Goal: Information Seeking & Learning: Learn about a topic

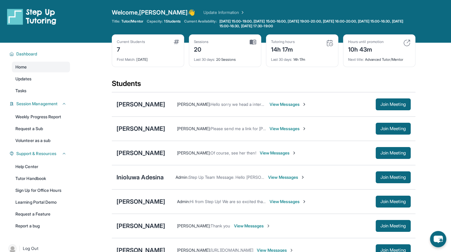
click at [397, 131] on span "Join Meeting" at bounding box center [394, 129] width 26 height 4
click at [134, 129] on div "[PERSON_NAME]" at bounding box center [141, 129] width 49 height 8
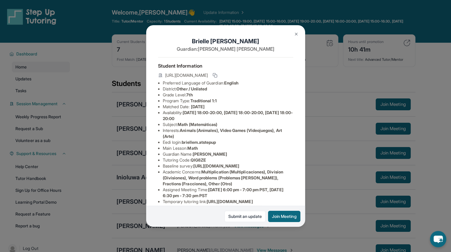
click at [217, 76] on icon at bounding box center [215, 75] width 5 height 5
click at [295, 37] on button at bounding box center [296, 34] width 12 height 12
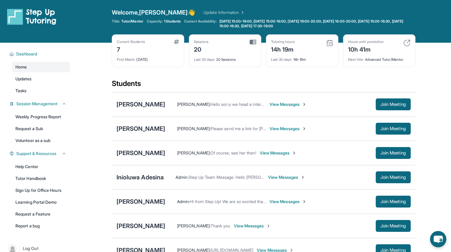
click at [384, 151] on span "Join Meeting" at bounding box center [394, 153] width 26 height 4
click at [140, 155] on div "[PERSON_NAME]" at bounding box center [141, 153] width 49 height 8
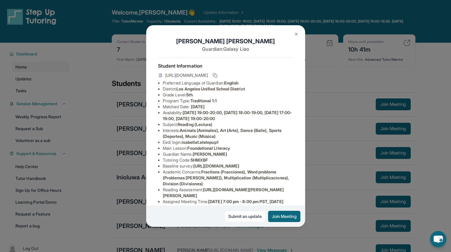
click at [217, 77] on rect at bounding box center [215, 76] width 3 height 3
click at [298, 36] on img at bounding box center [296, 34] width 5 height 5
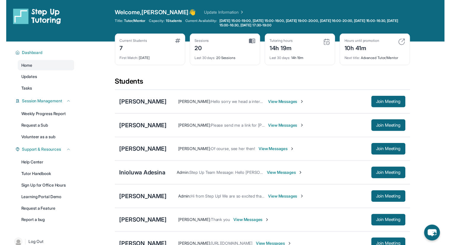
scroll to position [79, 0]
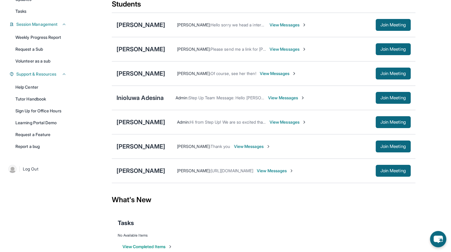
click at [381, 96] on span "Join Meeting" at bounding box center [394, 98] width 26 height 4
click at [141, 97] on div "Inioluwa Adesina" at bounding box center [140, 98] width 47 height 8
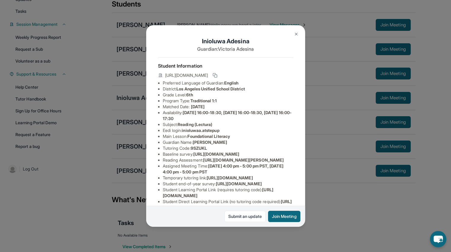
click at [217, 77] on icon at bounding box center [215, 75] width 5 height 5
click at [296, 36] on img at bounding box center [296, 34] width 5 height 5
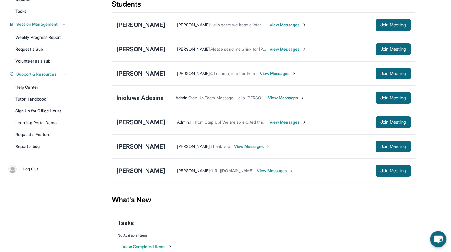
click at [393, 122] on span "Join Meeting" at bounding box center [394, 122] width 26 height 4
click at [133, 119] on div "[PERSON_NAME]" at bounding box center [141, 122] width 49 height 8
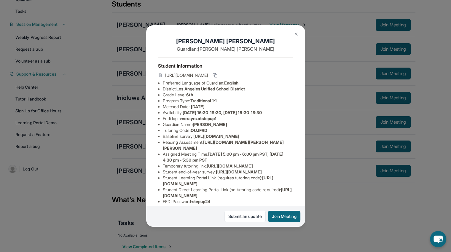
click at [289, 78] on div "Norayr Sahakyan Guardian: Lena Sahakyan Student Information https://student-por…" at bounding box center [225, 126] width 159 height 202
click at [217, 78] on icon at bounding box center [215, 75] width 5 height 5
click at [294, 34] on img at bounding box center [296, 34] width 5 height 5
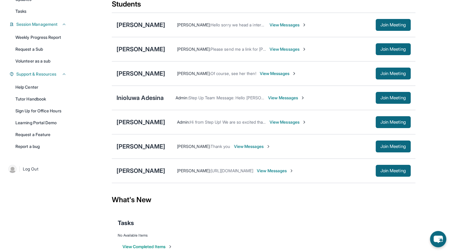
click at [383, 166] on button "Join Meeting" at bounding box center [393, 171] width 35 height 12
click at [131, 168] on div "[PERSON_NAME]" at bounding box center [141, 171] width 49 height 8
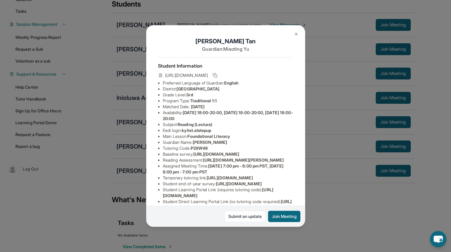
click at [219, 79] on button at bounding box center [214, 75] width 7 height 7
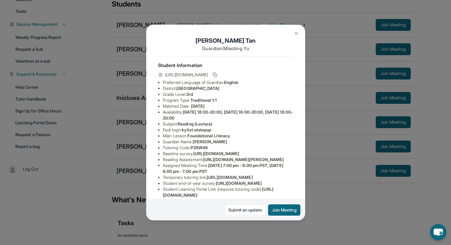
click at [295, 35] on img at bounding box center [296, 33] width 5 height 5
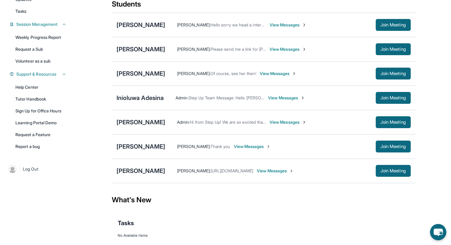
scroll to position [0, 0]
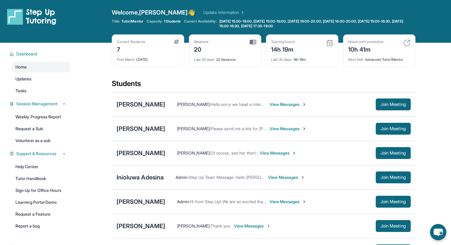
click at [408, 41] on img at bounding box center [406, 42] width 7 height 7
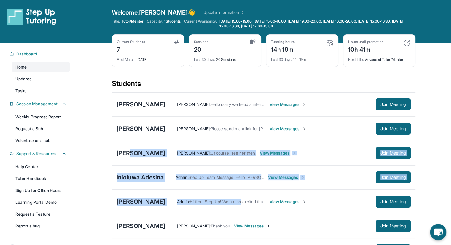
drag, startPoint x: 132, startPoint y: 155, endPoint x: 300, endPoint y: 230, distance: 184.3
click at [282, 221] on div "Ara Galstyan Kristina kandrjyan : Hello sorry we head a internet issue, we will…" at bounding box center [264, 177] width 304 height 171
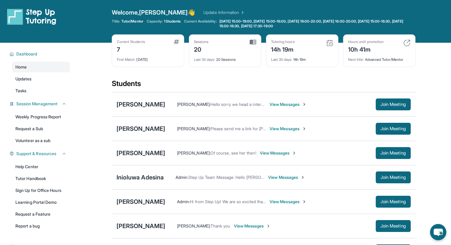
click at [163, 77] on div "Current Students 7 First Match : 1 month ago Sessions 20 Last 30 days : 20 Sess…" at bounding box center [264, 56] width 304 height 44
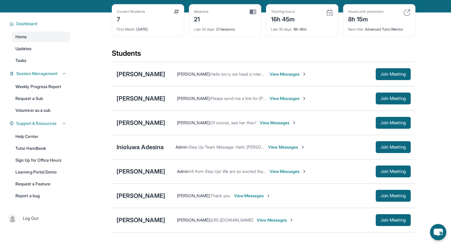
scroll to position [8, 0]
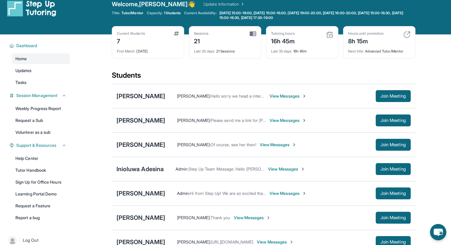
click at [142, 117] on div "[PERSON_NAME]" at bounding box center [141, 120] width 49 height 8
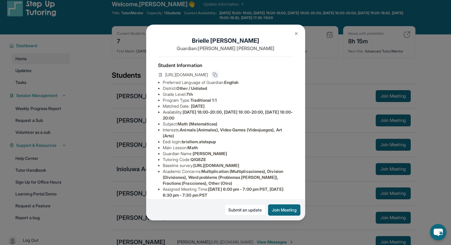
click at [219, 78] on button at bounding box center [214, 74] width 7 height 7
click at [294, 31] on button at bounding box center [296, 34] width 12 height 12
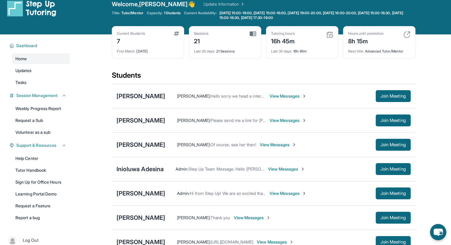
click at [279, 121] on span "View Messages" at bounding box center [288, 120] width 37 height 6
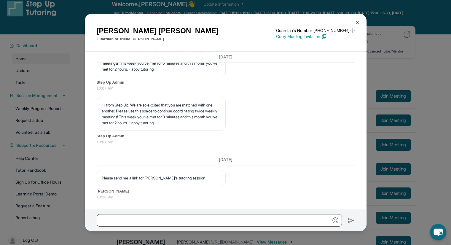
scroll to position [967, 0]
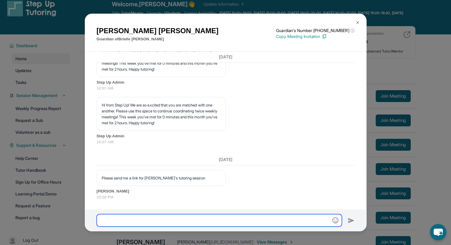
click at [207, 218] on input "text" at bounding box center [219, 220] width 245 height 12
paste input "**********"
type input "**********"
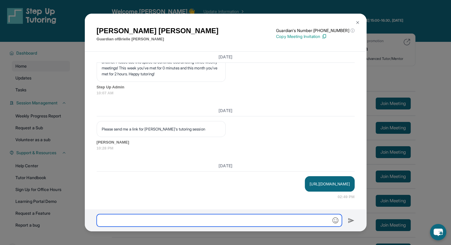
scroll to position [0, 0]
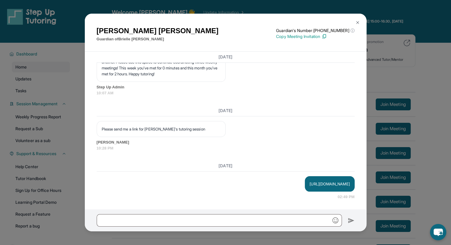
click at [358, 23] on img at bounding box center [357, 22] width 5 height 5
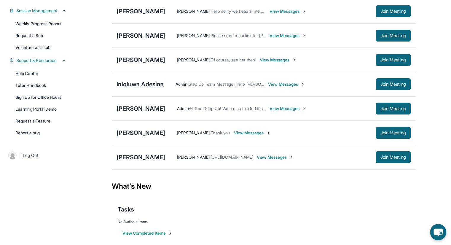
scroll to position [97, 0]
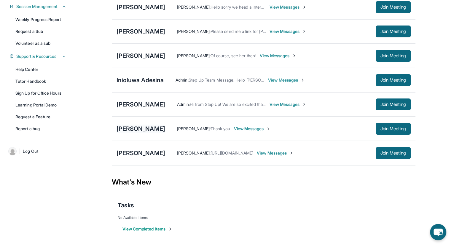
click at [130, 128] on div "[PERSON_NAME]" at bounding box center [141, 129] width 49 height 8
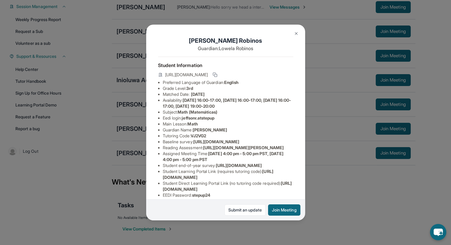
scroll to position [0, 8]
click at [298, 34] on img at bounding box center [296, 33] width 5 height 5
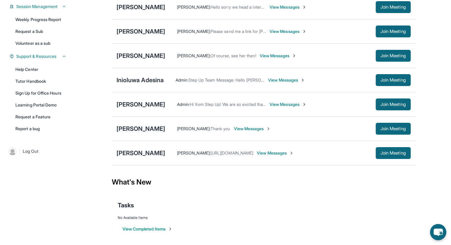
click at [154, 128] on div "[PERSON_NAME]" at bounding box center [141, 129] width 49 height 8
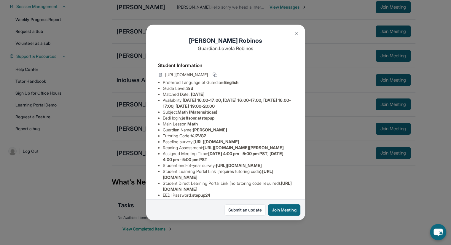
click at [297, 32] on img at bounding box center [296, 33] width 5 height 5
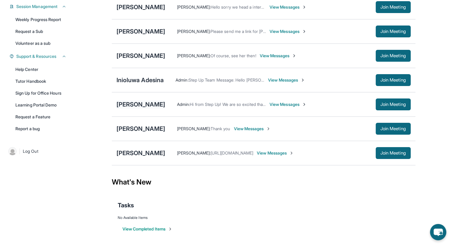
click at [143, 106] on div "[PERSON_NAME]" at bounding box center [141, 104] width 49 height 8
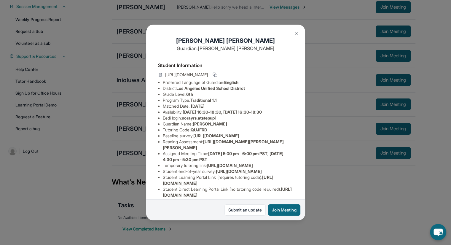
click at [293, 32] on button at bounding box center [296, 34] width 12 height 12
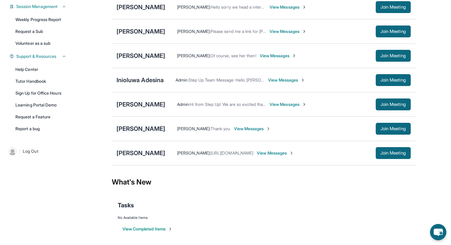
click at [143, 130] on div "[PERSON_NAME]" at bounding box center [141, 129] width 49 height 8
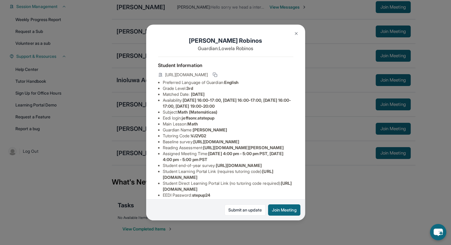
click at [295, 36] on button at bounding box center [296, 34] width 12 height 12
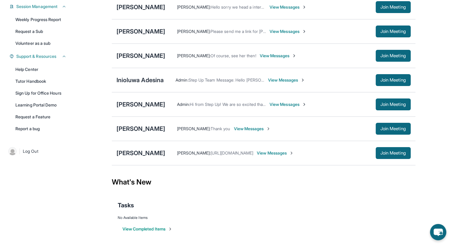
click at [150, 87] on div "Inioluwa Adesina Admin : Step Up Team Message: Hello Victoria and Ethan! 👋 It's…" at bounding box center [264, 80] width 304 height 24
click at [152, 82] on div "Inioluwa Adesina" at bounding box center [140, 80] width 47 height 8
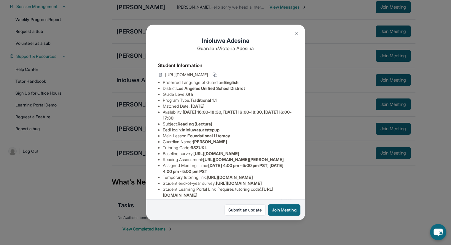
click at [295, 37] on button at bounding box center [296, 34] width 12 height 12
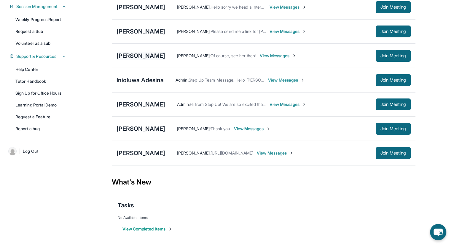
click at [151, 57] on div "[PERSON_NAME]" at bounding box center [141, 56] width 49 height 8
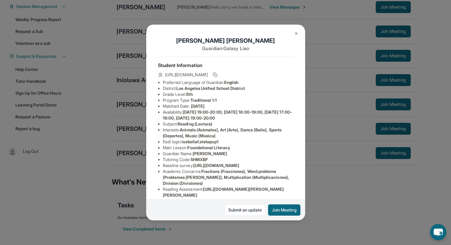
click at [294, 35] on img at bounding box center [296, 33] width 5 height 5
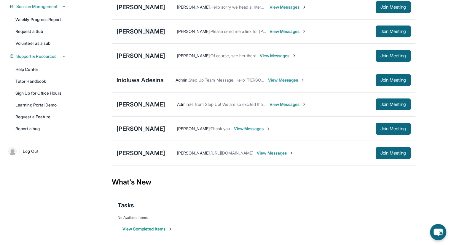
click at [152, 31] on div "[PERSON_NAME]" at bounding box center [141, 31] width 49 height 8
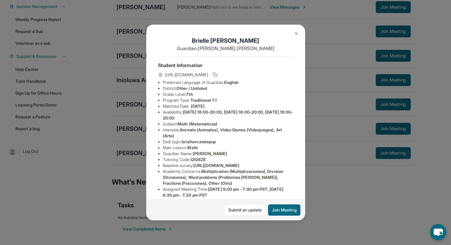
click at [295, 35] on img at bounding box center [296, 33] width 5 height 5
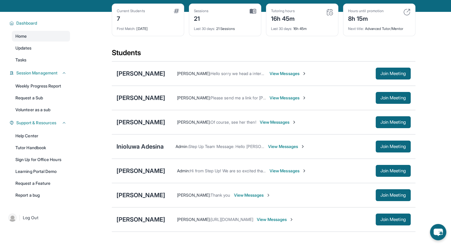
scroll to position [0, 0]
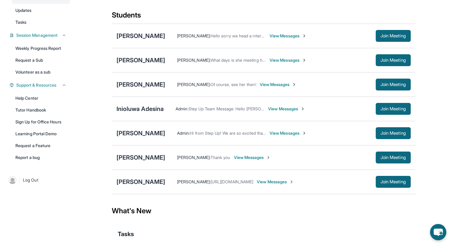
scroll to position [74, 0]
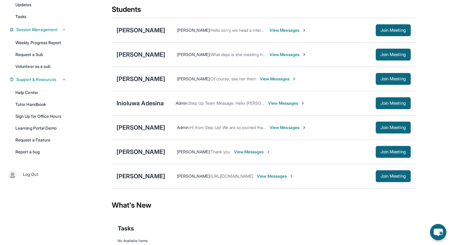
click at [137, 32] on div "[PERSON_NAME]" at bounding box center [141, 30] width 49 height 8
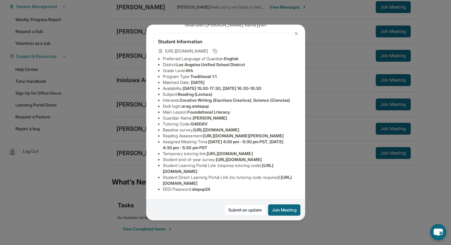
scroll to position [76, 1]
click at [294, 32] on img at bounding box center [296, 33] width 5 height 5
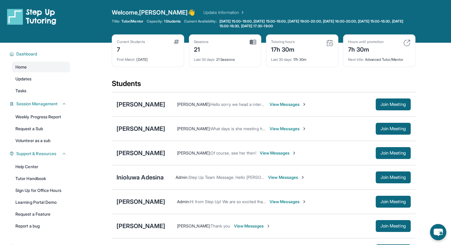
scroll to position [1, 0]
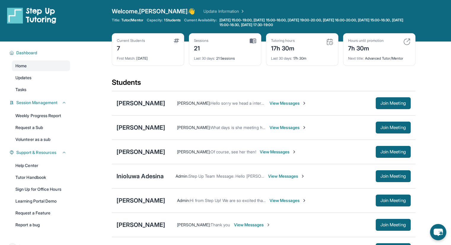
click at [42, 81] on link "Updates" at bounding box center [41, 77] width 58 height 11
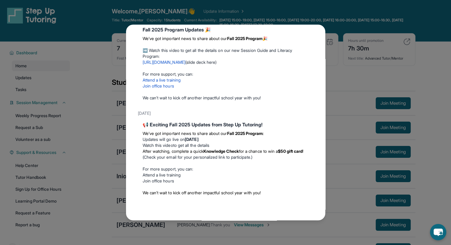
scroll to position [0, 0]
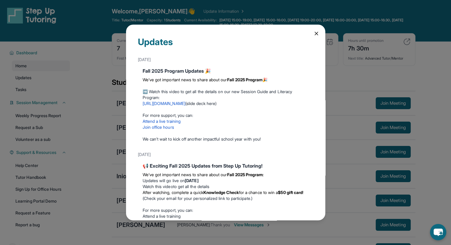
click at [314, 31] on icon at bounding box center [317, 34] width 6 height 6
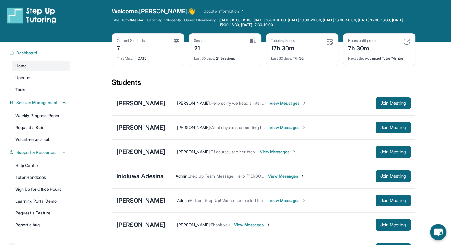
click at [21, 86] on link "Tasks" at bounding box center [41, 89] width 58 height 11
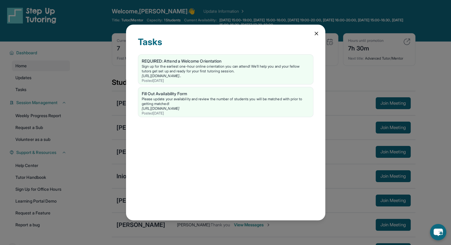
click at [315, 34] on icon at bounding box center [317, 34] width 6 height 6
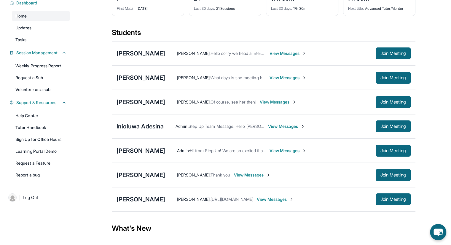
scroll to position [43, 0]
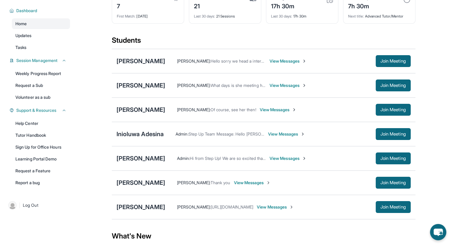
click at [139, 61] on div "[PERSON_NAME]" at bounding box center [141, 61] width 49 height 8
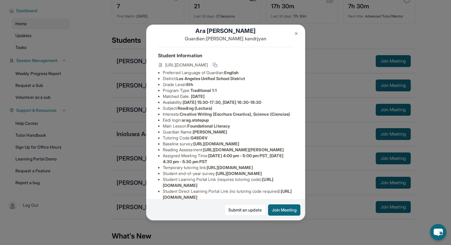
scroll to position [9, 0]
click at [294, 34] on img at bounding box center [296, 33] width 5 height 5
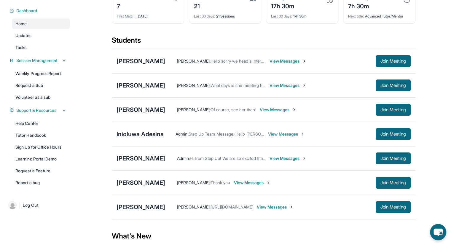
scroll to position [0, 0]
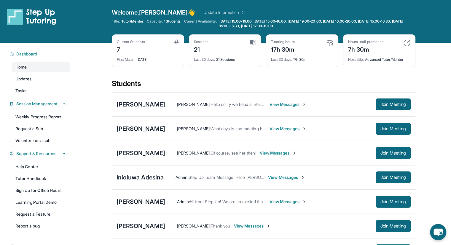
click at [211, 12] on link "Update Information" at bounding box center [224, 12] width 42 height 6
click at [44, 78] on link "Updates" at bounding box center [41, 79] width 58 height 11
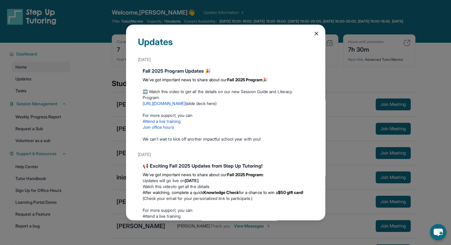
click at [314, 33] on icon at bounding box center [317, 34] width 6 height 6
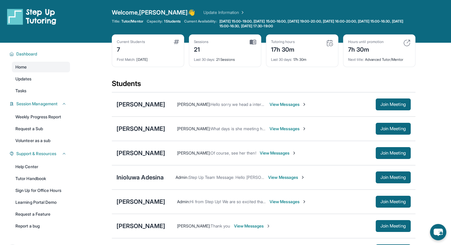
click at [33, 90] on link "Tasks" at bounding box center [41, 90] width 58 height 11
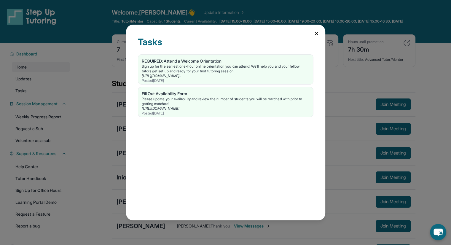
click at [319, 32] on icon at bounding box center [317, 34] width 6 height 6
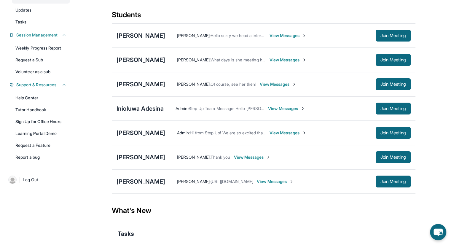
scroll to position [77, 0]
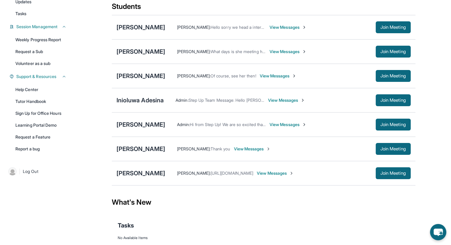
click at [50, 123] on link "Learning Portal Demo" at bounding box center [41, 125] width 58 height 11
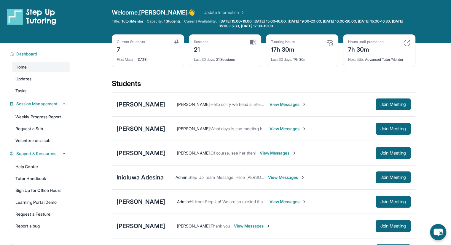
scroll to position [97, 0]
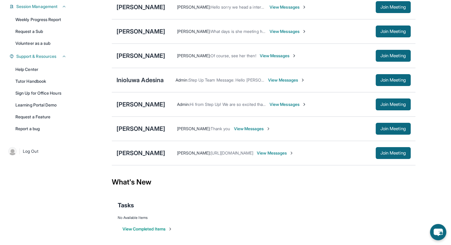
click at [35, 84] on link "Tutor Handbook" at bounding box center [41, 81] width 58 height 11
click at [40, 104] on link "Learning Portal Demo" at bounding box center [41, 105] width 58 height 11
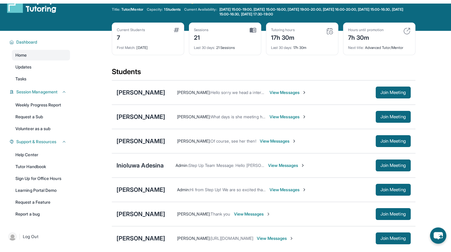
scroll to position [13, 0]
